Goal: Task Accomplishment & Management: Manage account settings

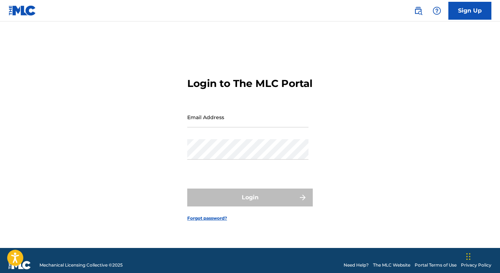
click at [258, 119] on input "Email Address" at bounding box center [247, 117] width 121 height 20
type input "[EMAIL_ADDRESS][DOMAIN_NAME]"
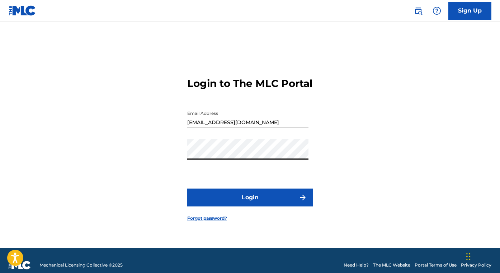
click at [196, 207] on button "Login" at bounding box center [249, 198] width 125 height 18
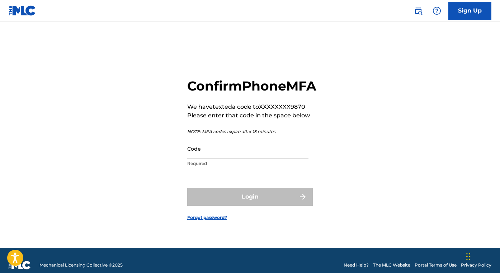
click at [215, 157] on input "Code" at bounding box center [247, 149] width 121 height 20
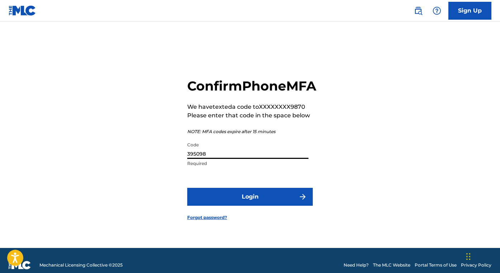
type input "395098"
click at [250, 206] on button "Login" at bounding box center [249, 197] width 125 height 18
